Goal: Task Accomplishment & Management: Use online tool/utility

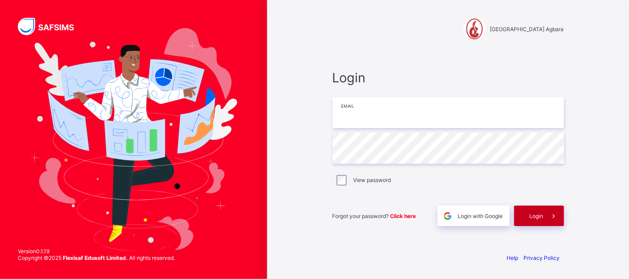
type input "**********"
click at [538, 217] on span "Login" at bounding box center [537, 216] width 14 height 7
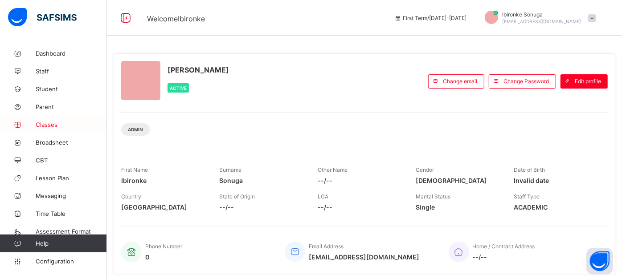
click at [54, 122] on span "Classes" at bounding box center [71, 124] width 71 height 7
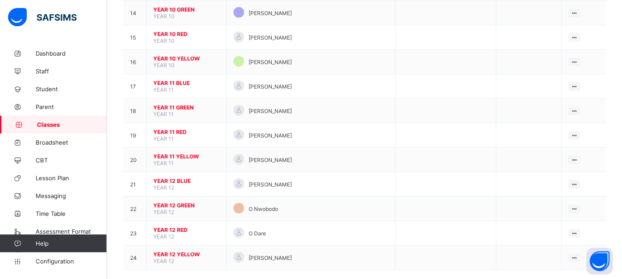
scroll to position [428, 0]
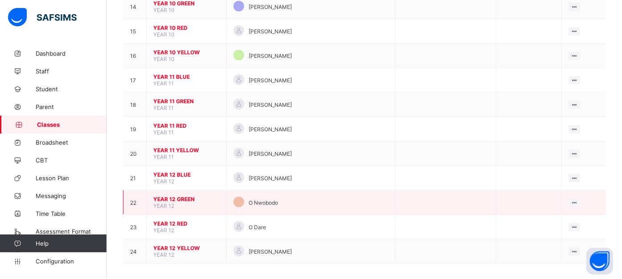
click at [179, 196] on span "YEAR 12 GREEN" at bounding box center [186, 199] width 66 height 7
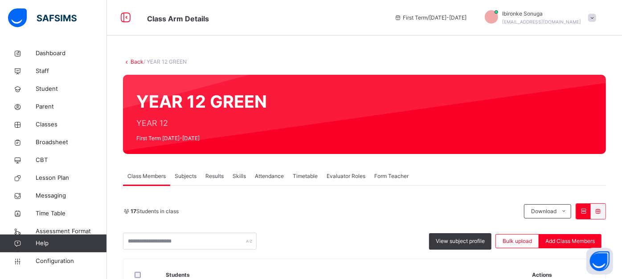
click at [186, 173] on span "Subjects" at bounding box center [186, 176] width 22 height 8
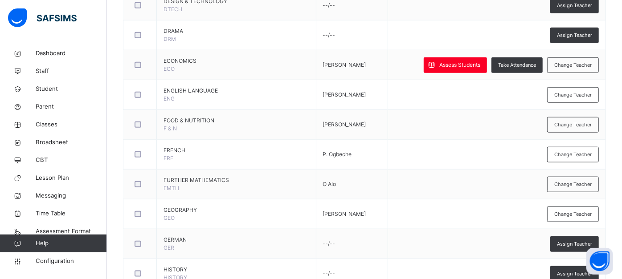
scroll to position [532, 0]
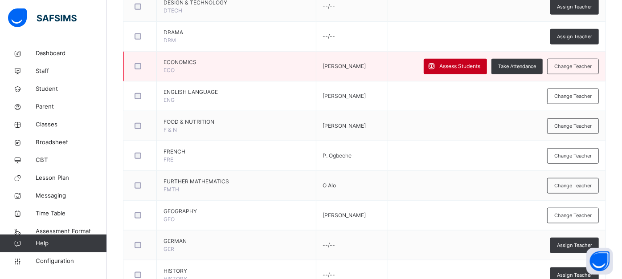
click at [461, 65] on span "Assess Students" at bounding box center [459, 66] width 41 height 8
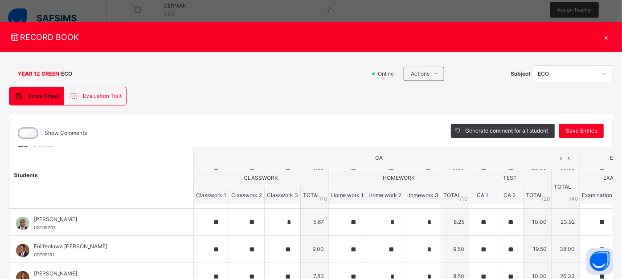
scroll to position [72, 0]
